Goal: Task Accomplishment & Management: Use online tool/utility

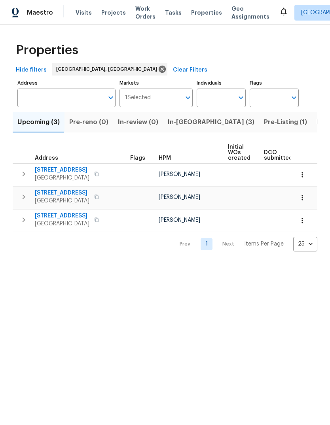
click at [181, 123] on span "In-[GEOGRAPHIC_DATA] (3)" at bounding box center [211, 122] width 87 height 11
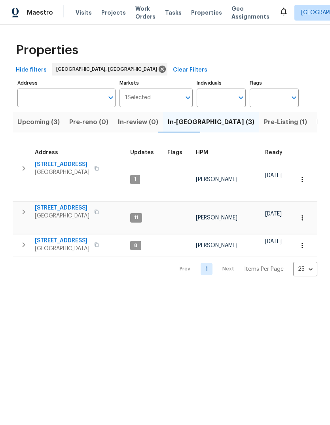
click at [99, 242] on icon "button" at bounding box center [96, 244] width 5 height 5
click at [63, 237] on span "[STREET_ADDRESS]" at bounding box center [62, 241] width 55 height 8
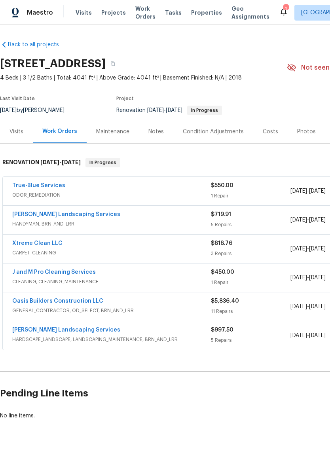
click at [311, 133] on div "Photos" at bounding box center [306, 131] width 38 height 23
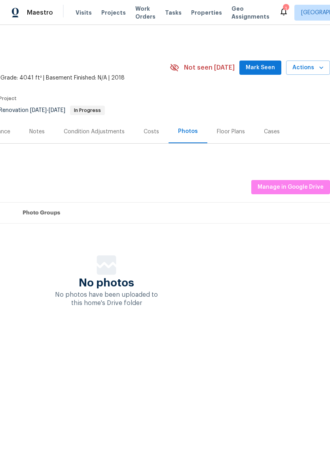
scroll to position [0, 117]
click at [261, 61] on button "Mark Seen" at bounding box center [260, 67] width 42 height 15
click at [265, 68] on span "Mark Seen" at bounding box center [259, 68] width 29 height 10
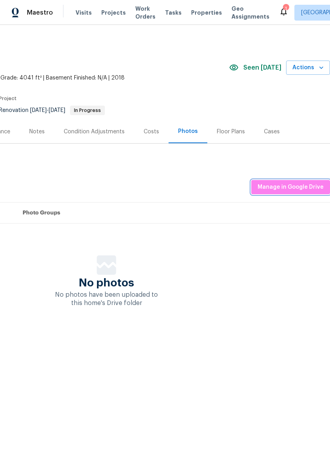
click at [297, 187] on span "Manage in Google Drive" at bounding box center [290, 187] width 66 height 10
